Goal: Contribute content

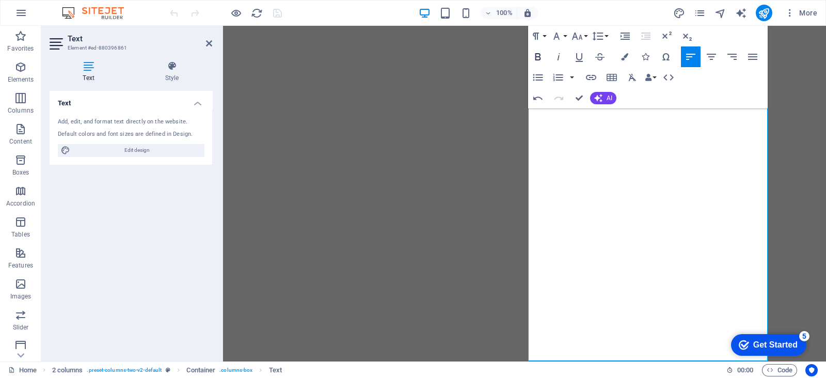
click at [540, 54] on icon "button" at bounding box center [537, 57] width 12 height 12
click at [619, 56] on button "Colors" at bounding box center [625, 56] width 20 height 21
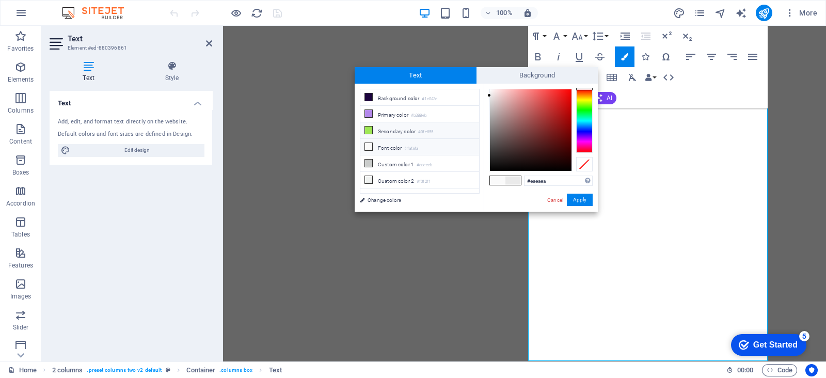
click at [400, 128] on li "Secondary color #9fe855" at bounding box center [419, 130] width 119 height 17
type input "#9fe855"
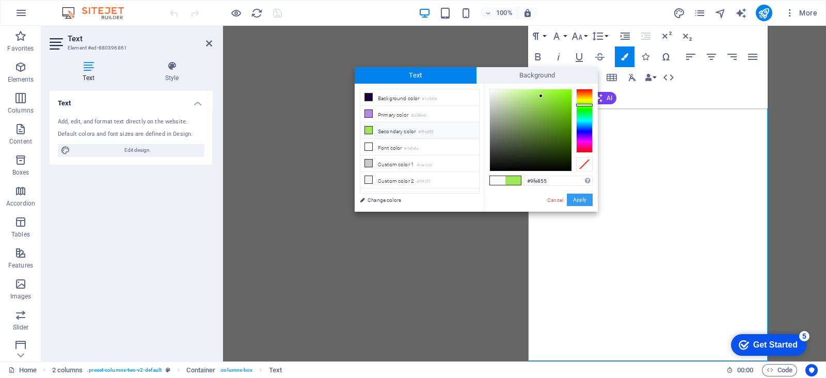
click at [581, 201] on button "Apply" at bounding box center [580, 199] width 26 height 12
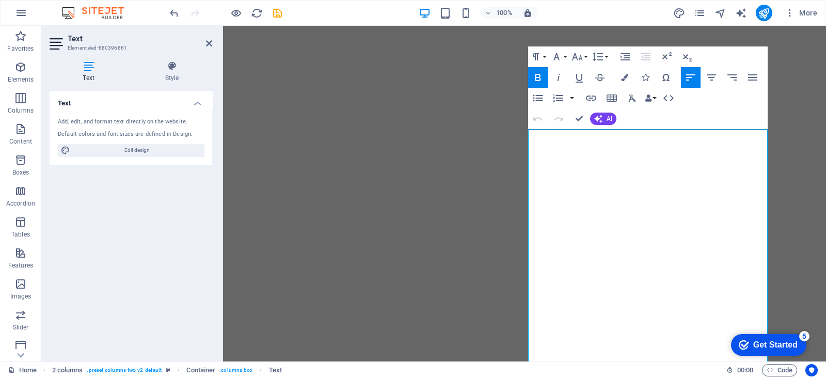
click at [539, 77] on icon "button" at bounding box center [538, 77] width 6 height 7
click at [629, 78] on button "Colors" at bounding box center [625, 77] width 20 height 21
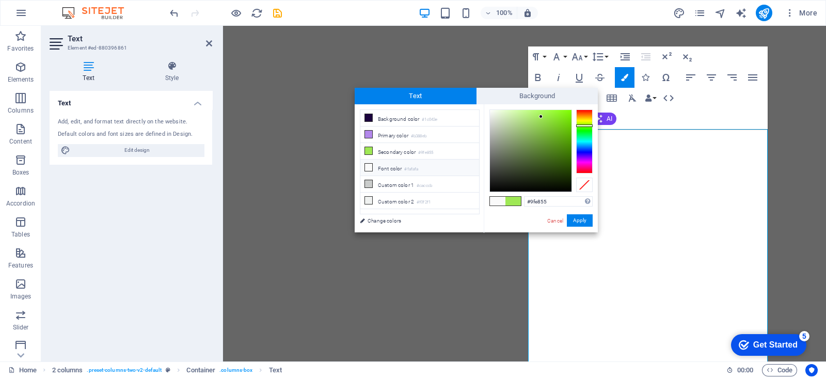
click at [367, 164] on icon at bounding box center [368, 167] width 7 height 7
type input "#fafafa"
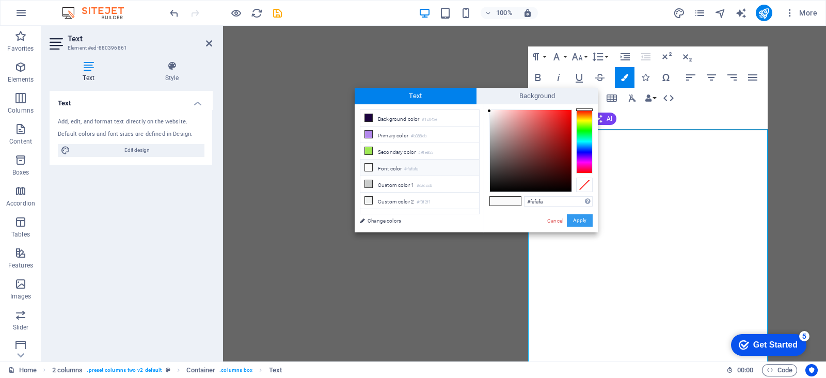
click at [579, 223] on button "Apply" at bounding box center [580, 220] width 26 height 12
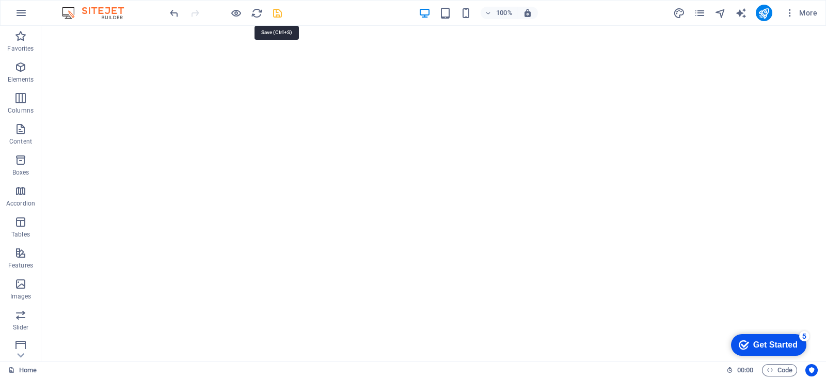
click at [280, 15] on icon "save" at bounding box center [277, 13] width 12 height 12
click at [760, 11] on icon "publish" at bounding box center [763, 13] width 12 height 12
